Goal: Information Seeking & Learning: Learn about a topic

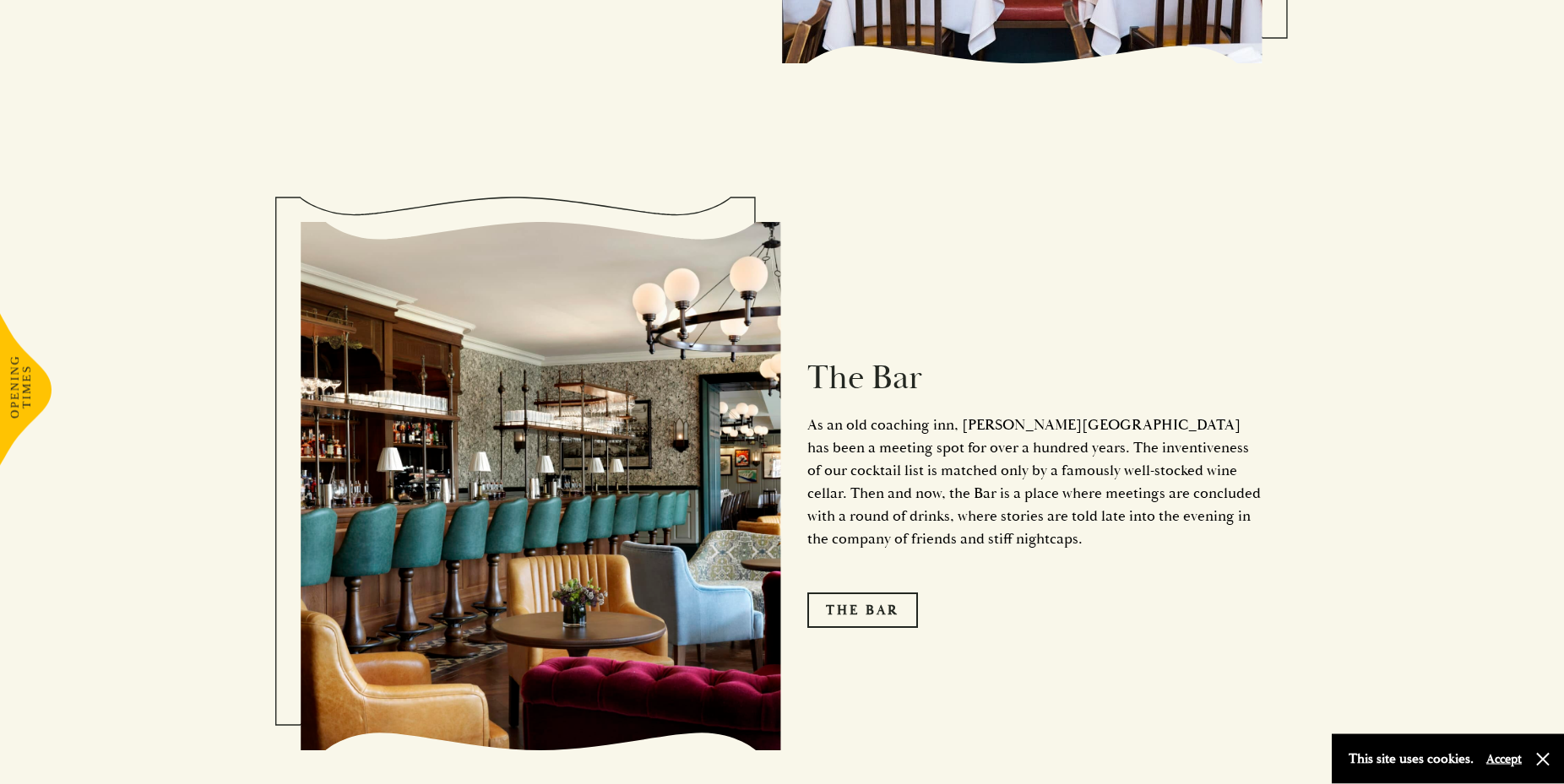
scroll to position [2245, 0]
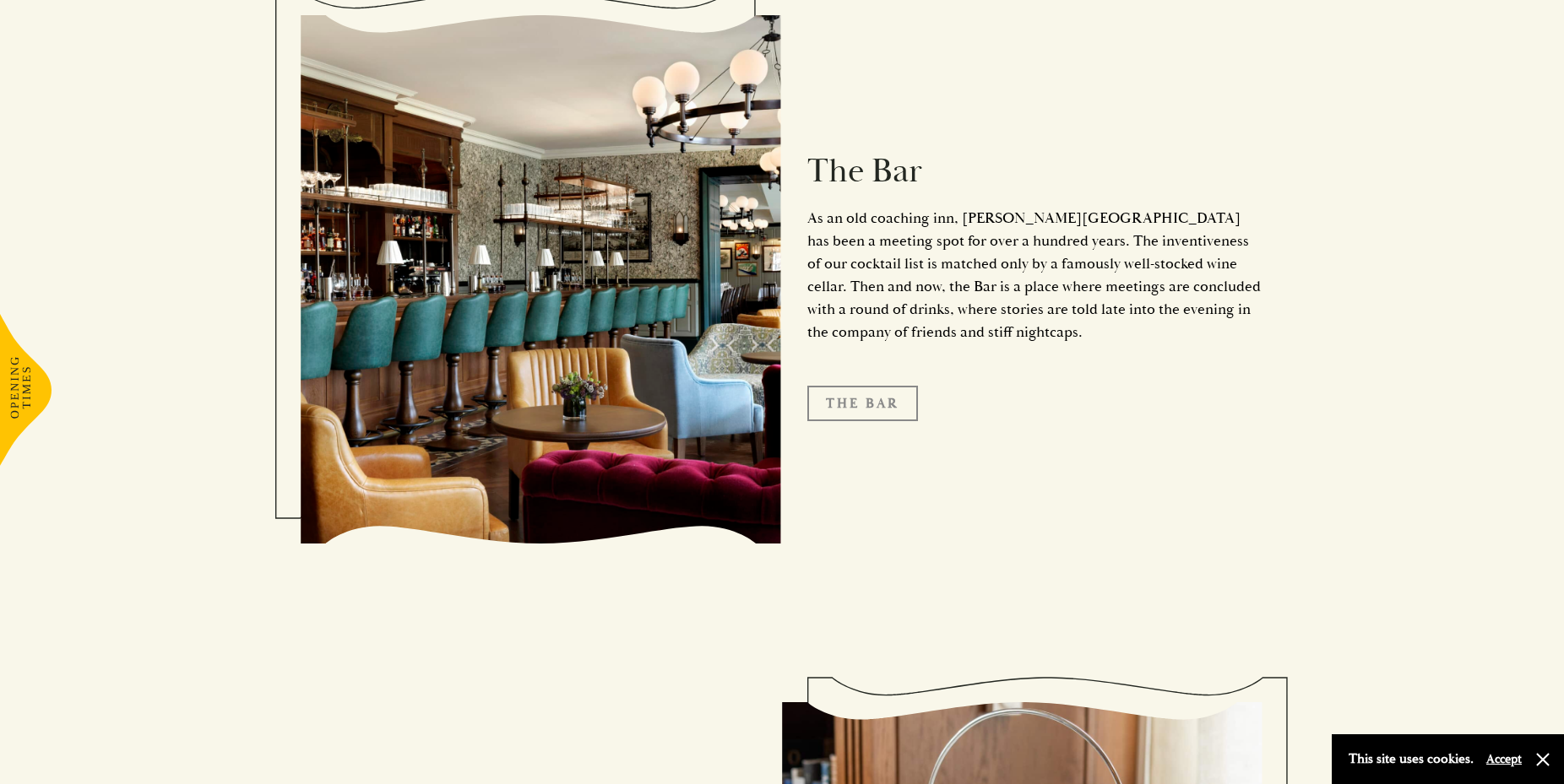
click at [860, 386] on link "The Bar" at bounding box center [863, 403] width 111 height 35
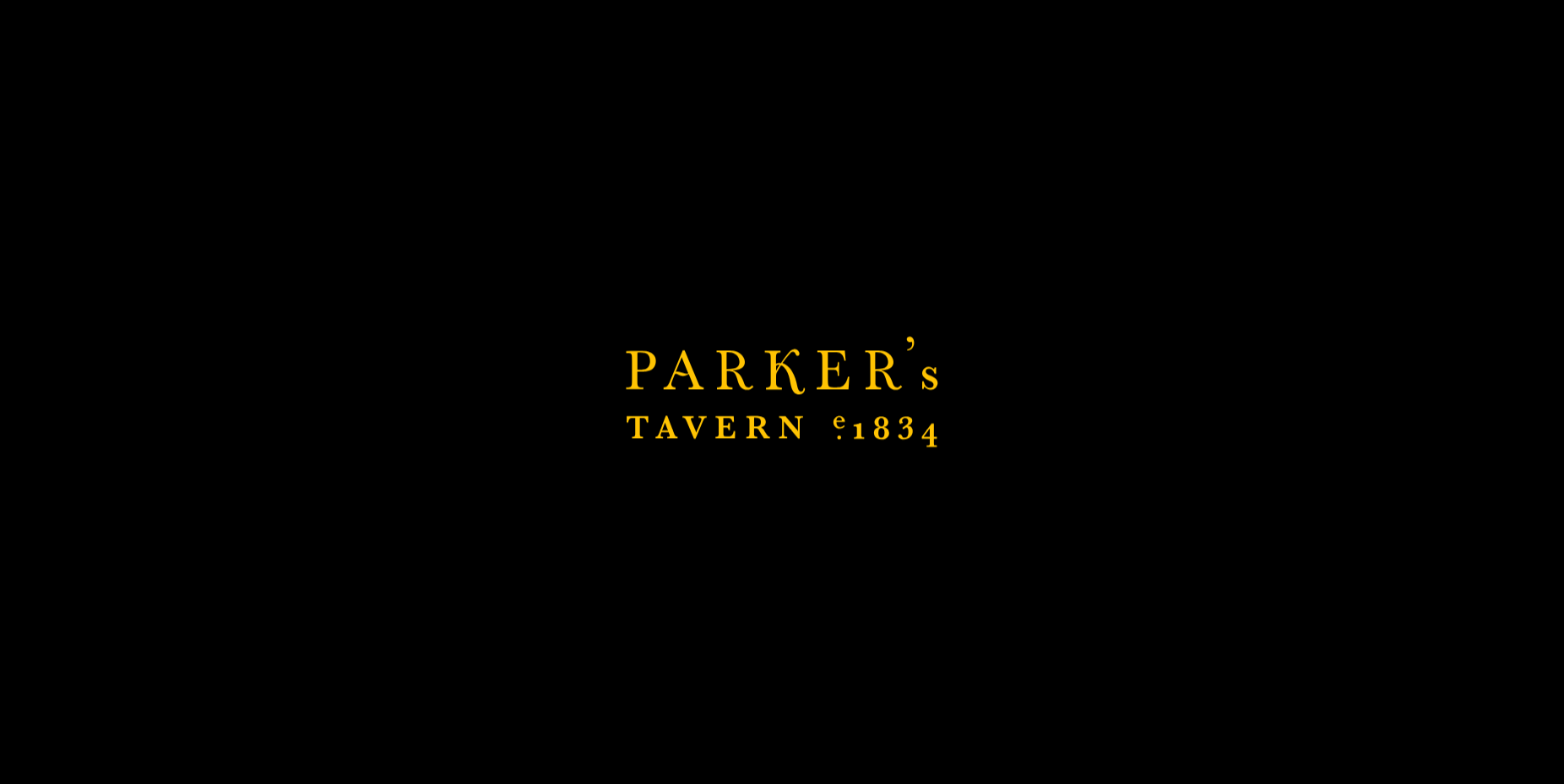
scroll to position [2490, 0]
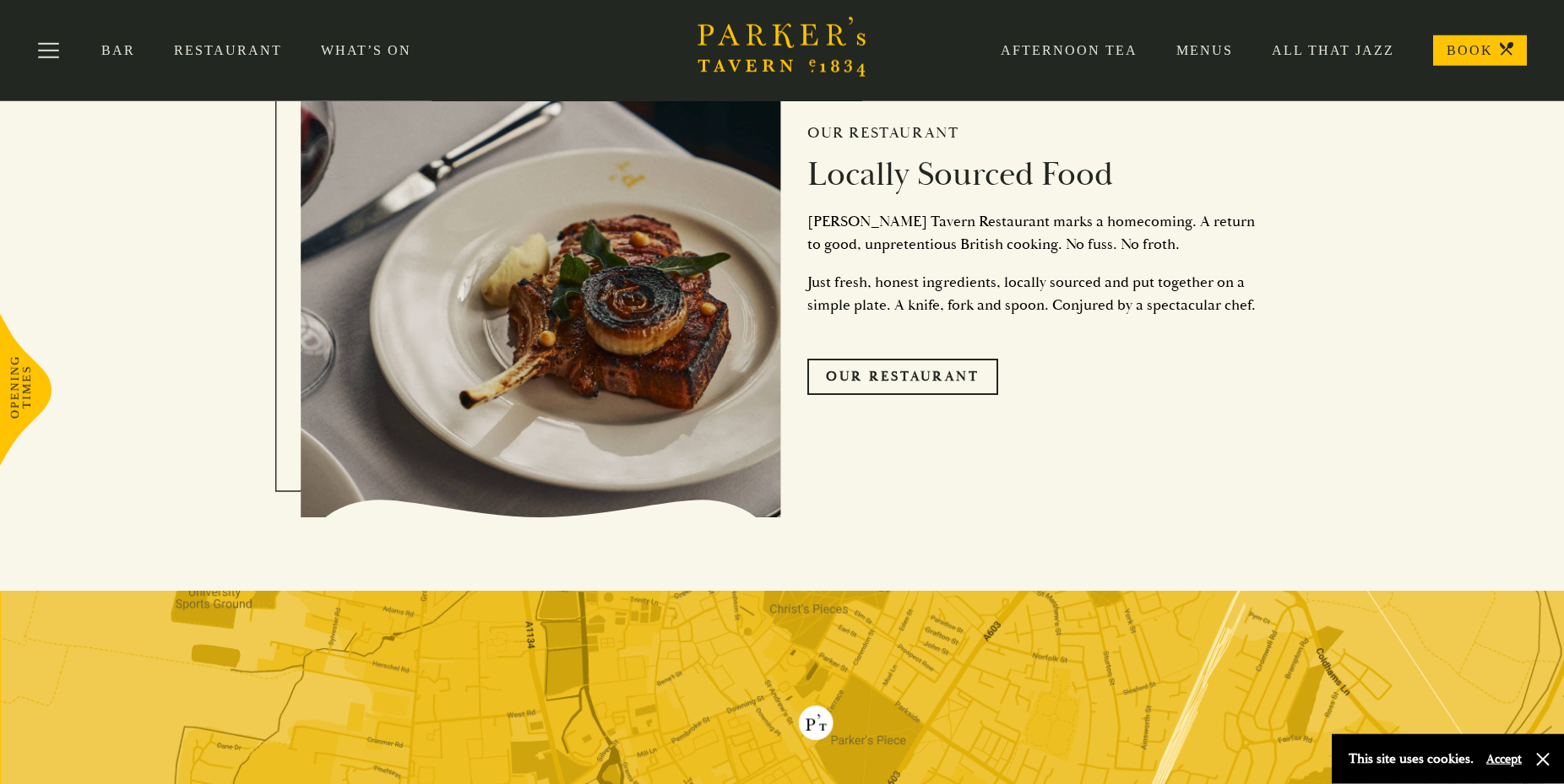
scroll to position [3789, 0]
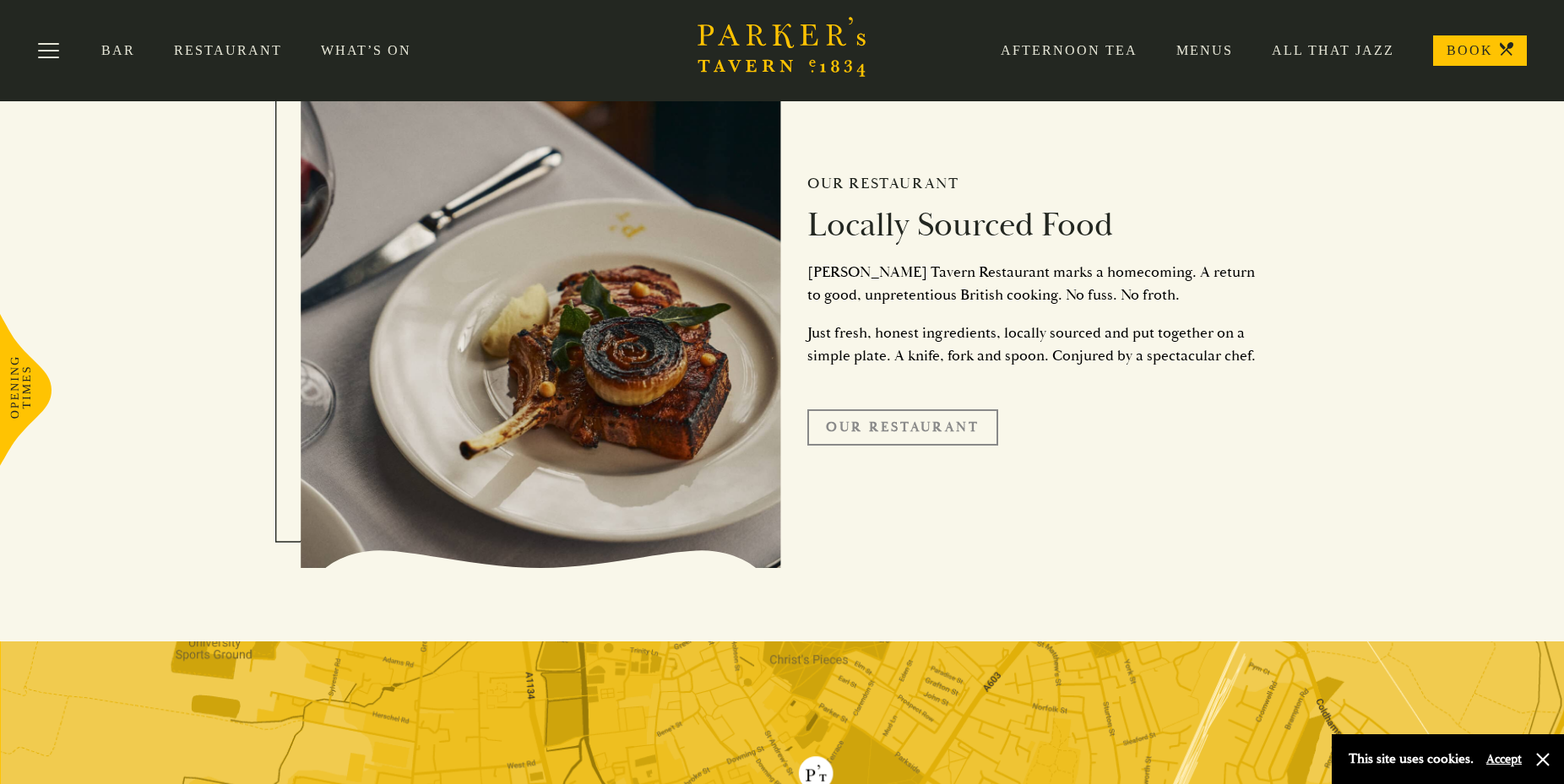
click at [915, 423] on link "Our Restaurant" at bounding box center [903, 427] width 191 height 35
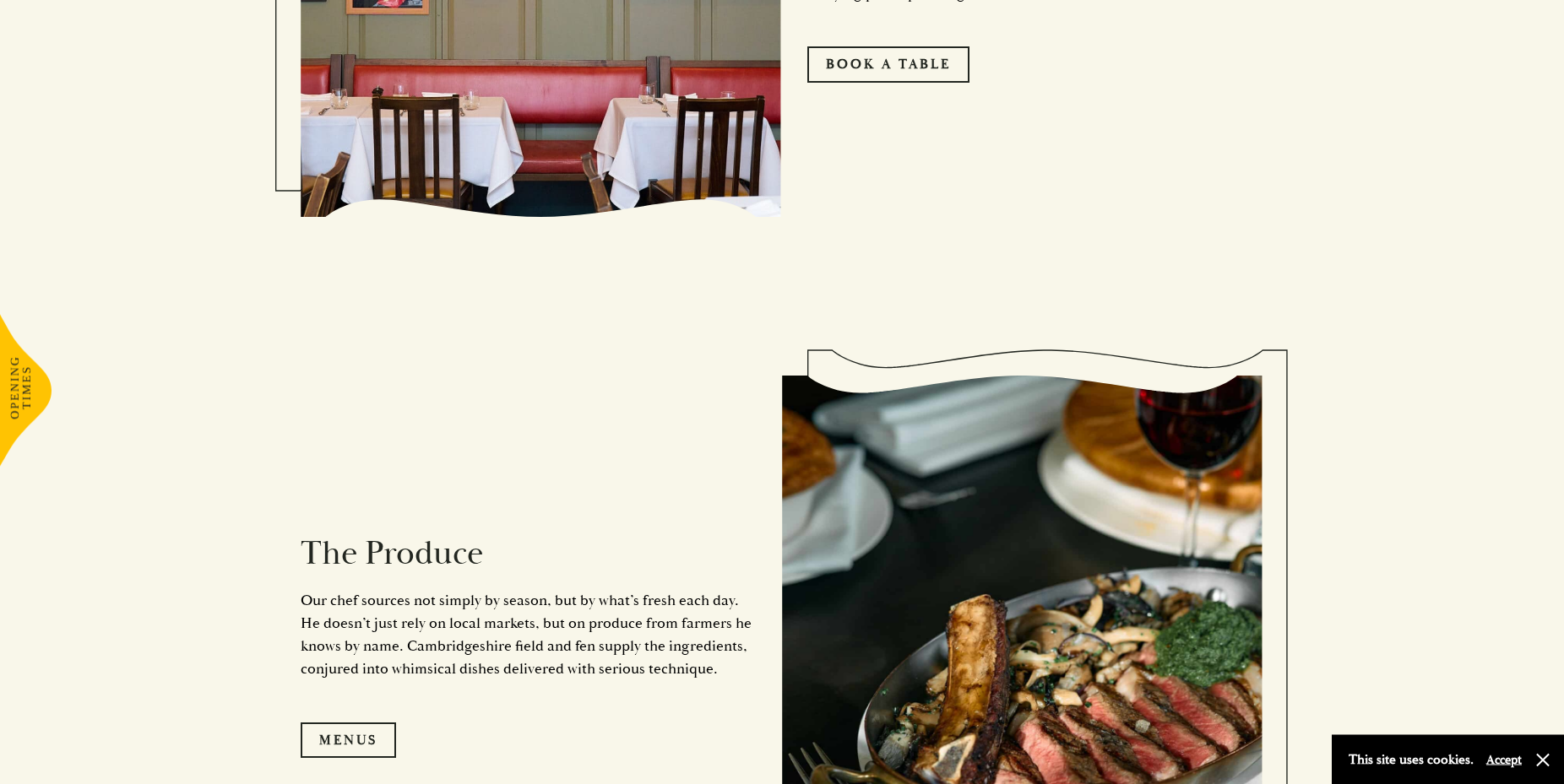
scroll to position [1550, 0]
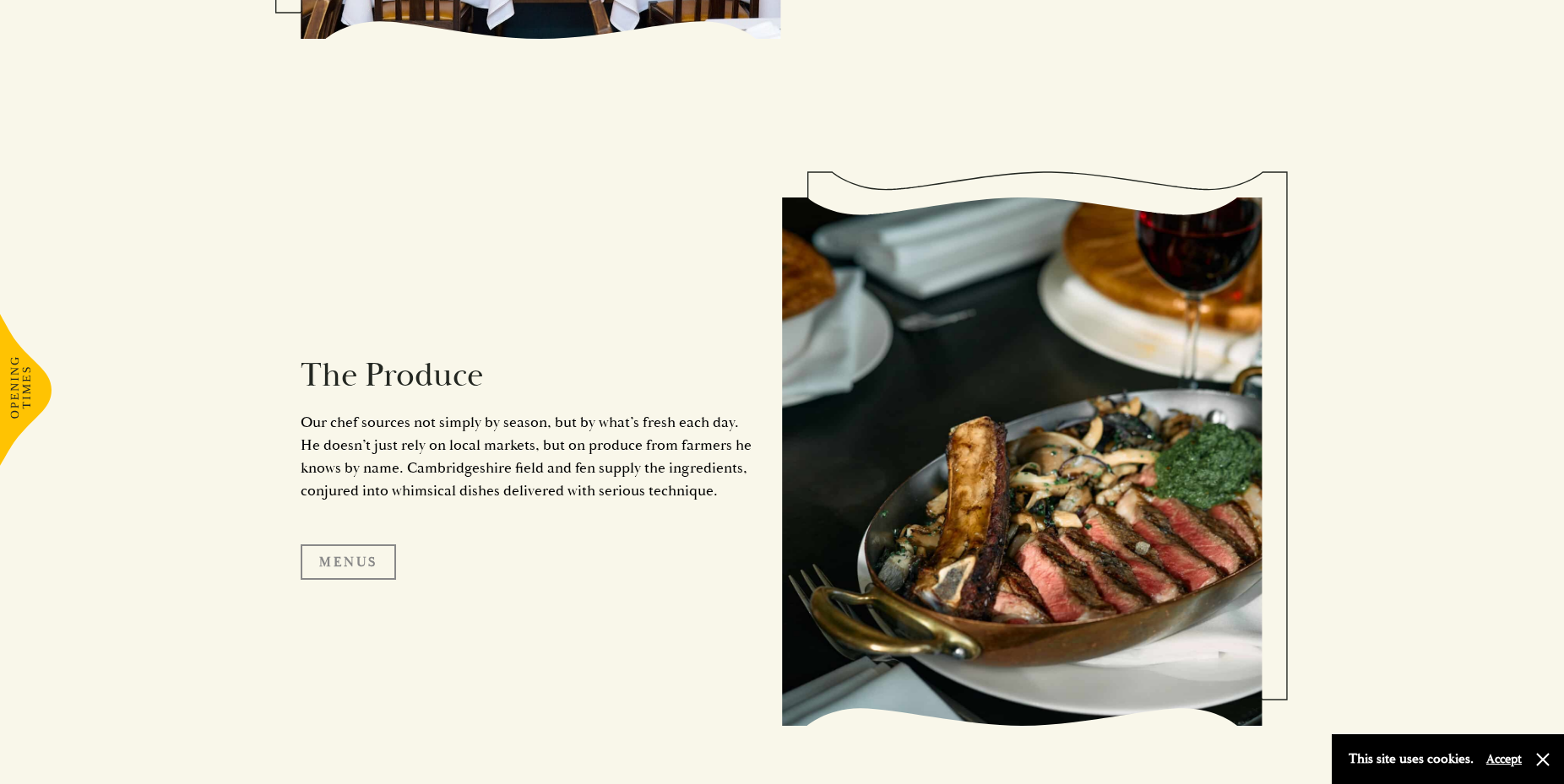
click at [329, 561] on link "Menus" at bounding box center [348, 562] width 95 height 35
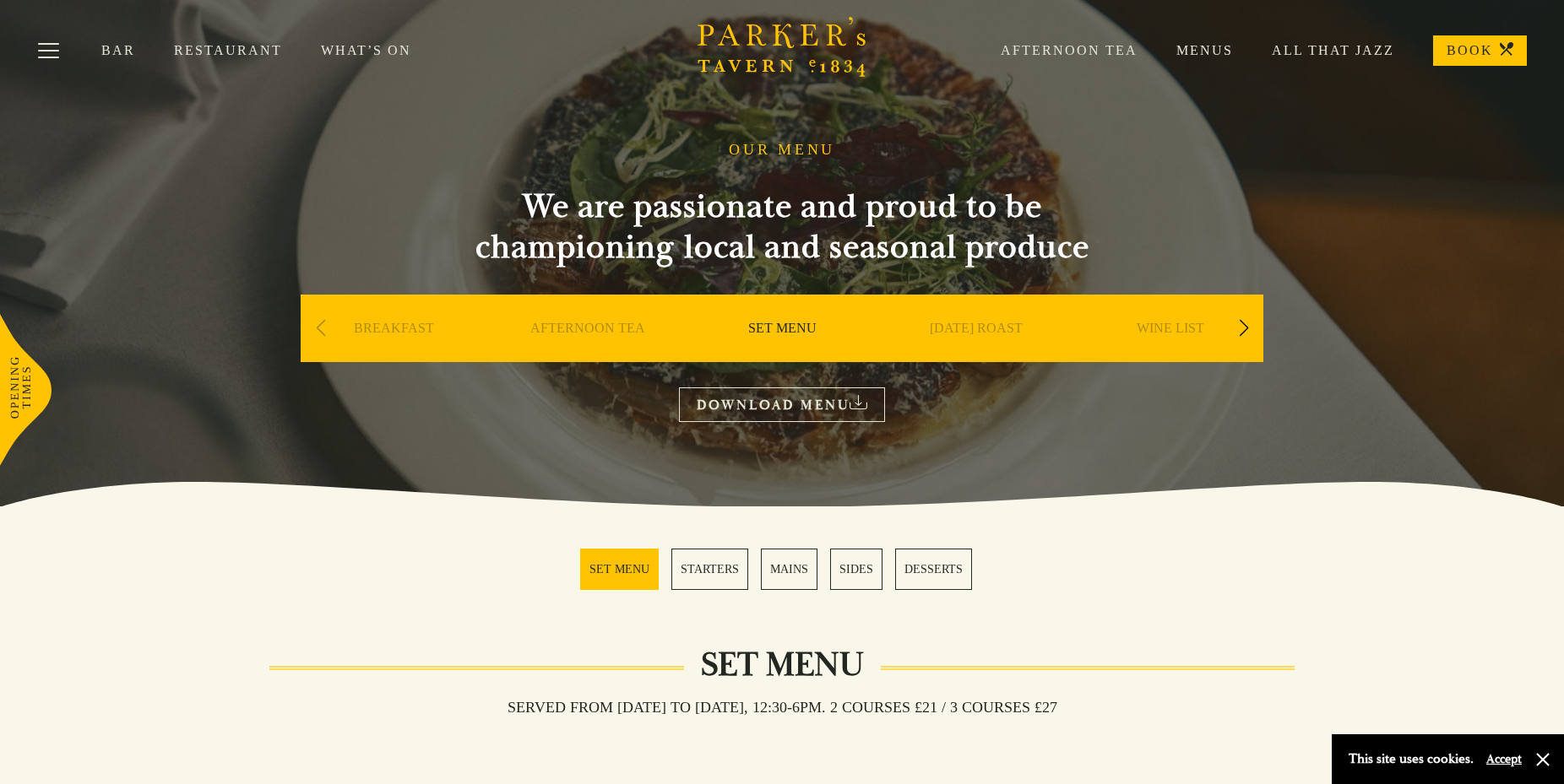
click at [787, 564] on link "MAINS" at bounding box center [789, 570] width 56 height 42
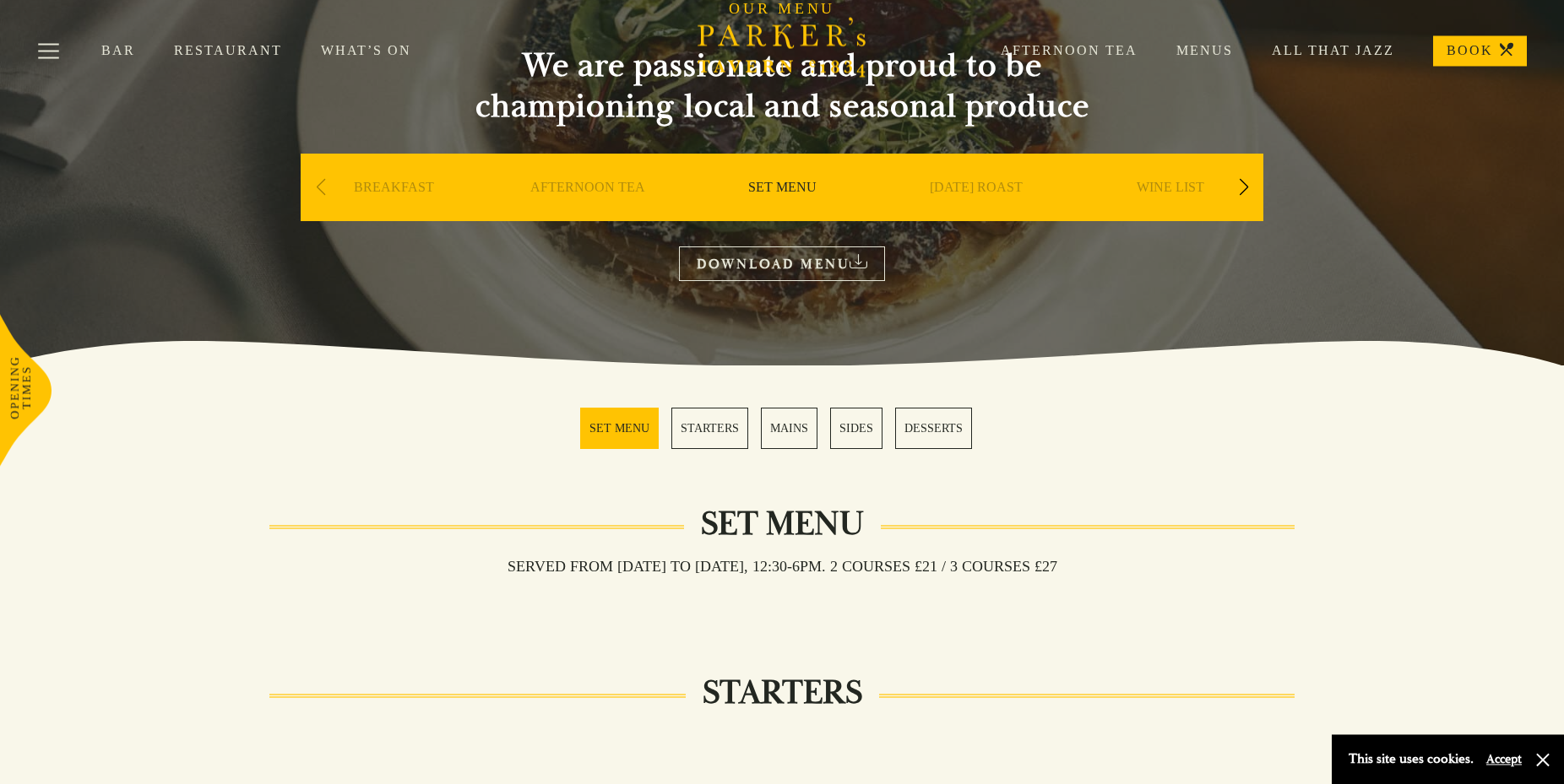
scroll to position [141, 0]
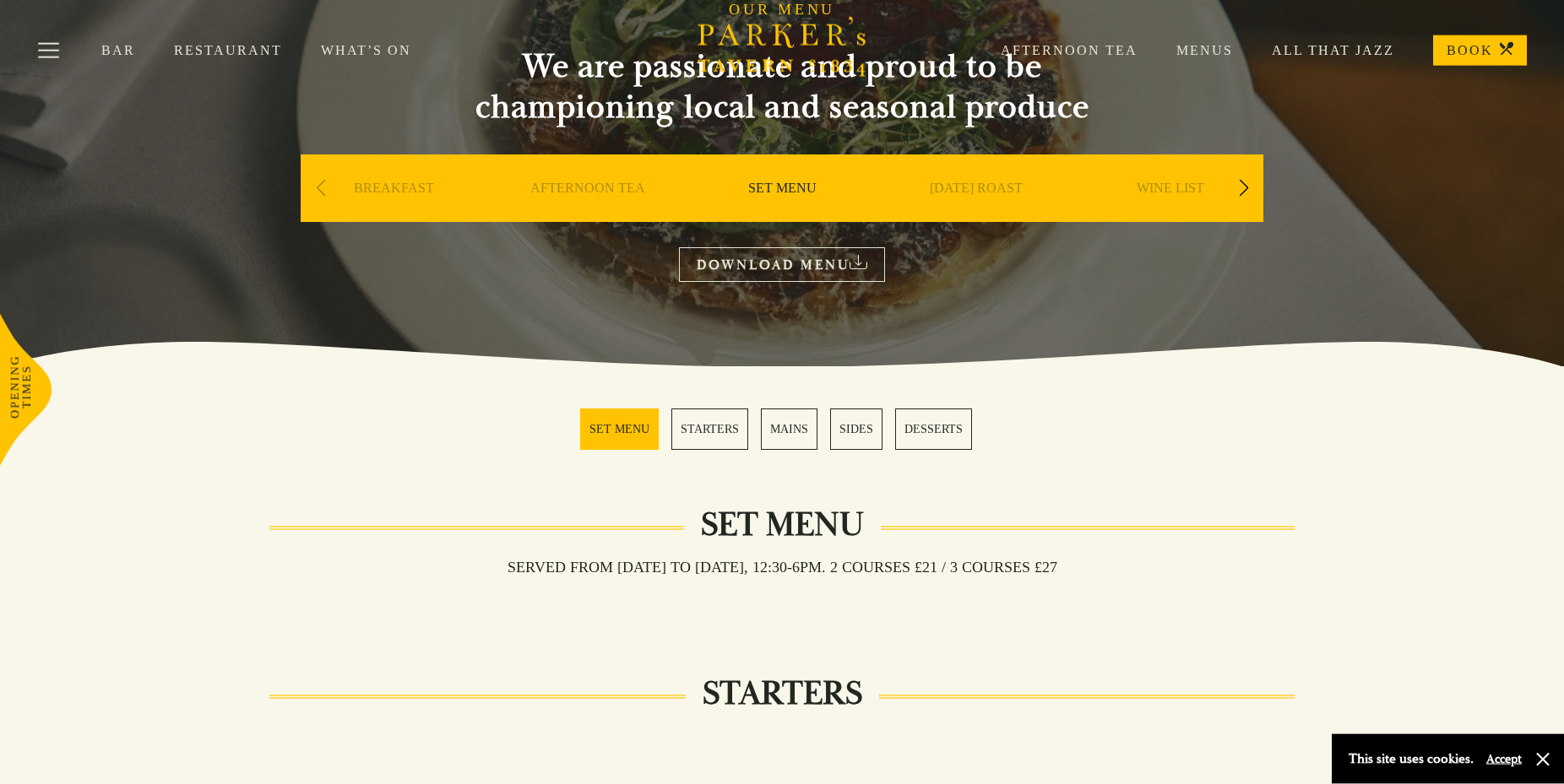
click at [787, 425] on link "MAINS" at bounding box center [789, 429] width 56 height 42
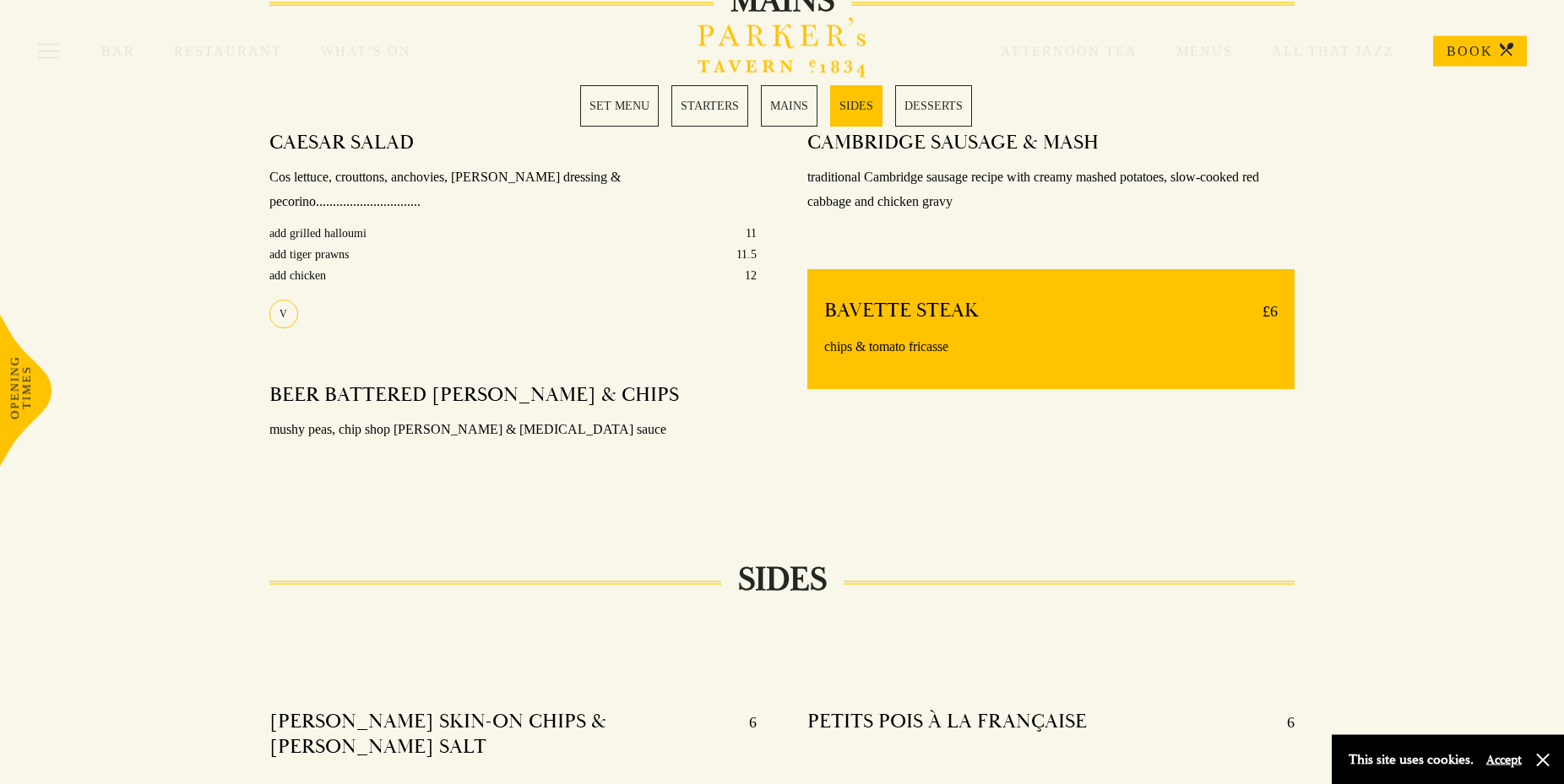
scroll to position [1346, 0]
